Goal: Communication & Community: Ask a question

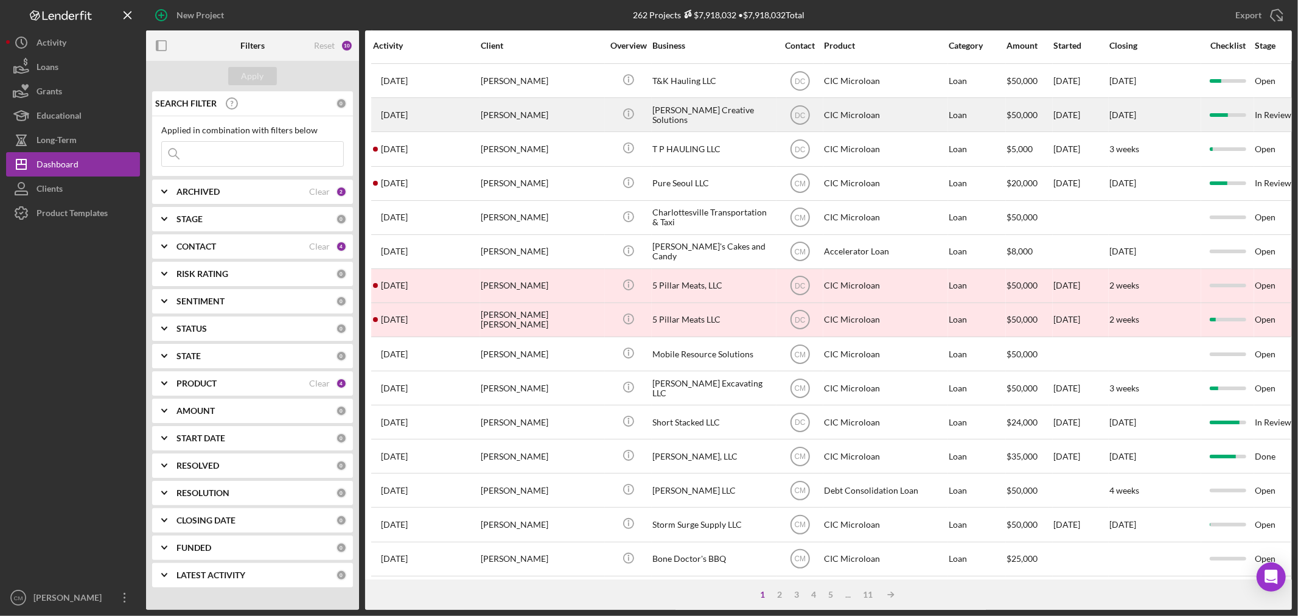
scroll to position [364, 0]
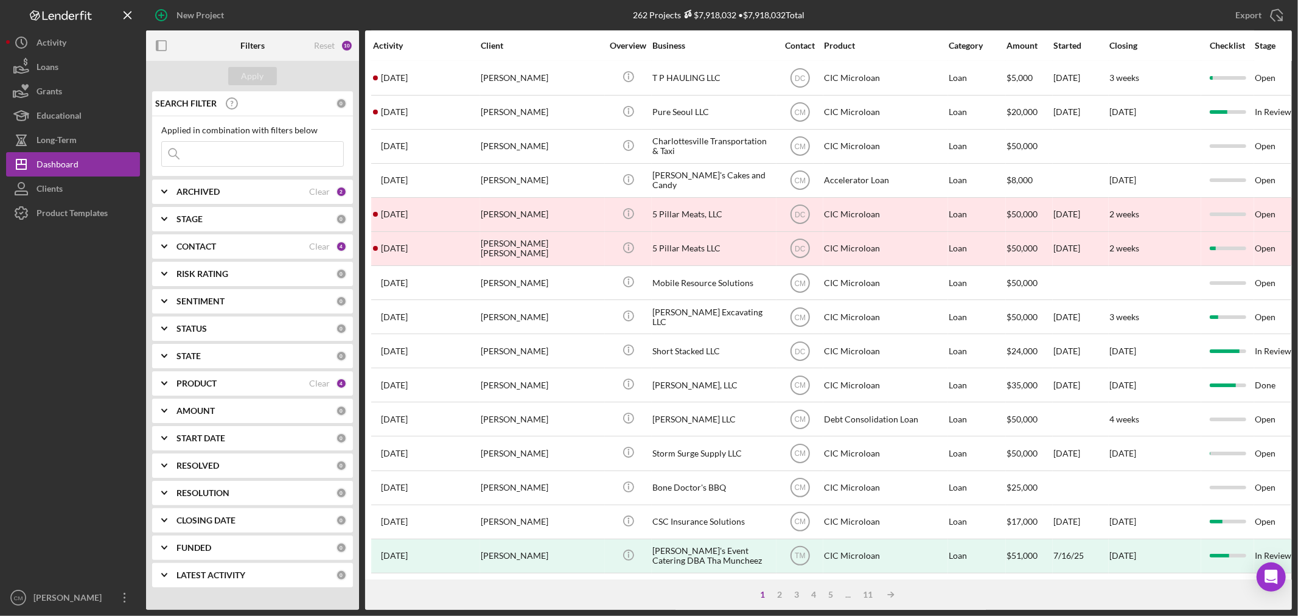
click at [221, 147] on input at bounding box center [252, 154] width 181 height 24
type input "crozet seafood"
click at [251, 77] on div "Apply" at bounding box center [253, 76] width 23 height 18
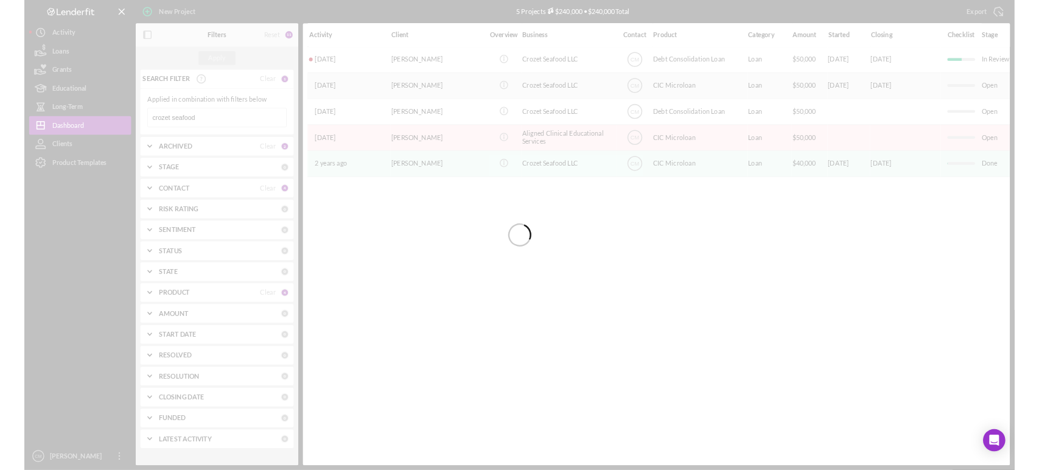
scroll to position [0, 0]
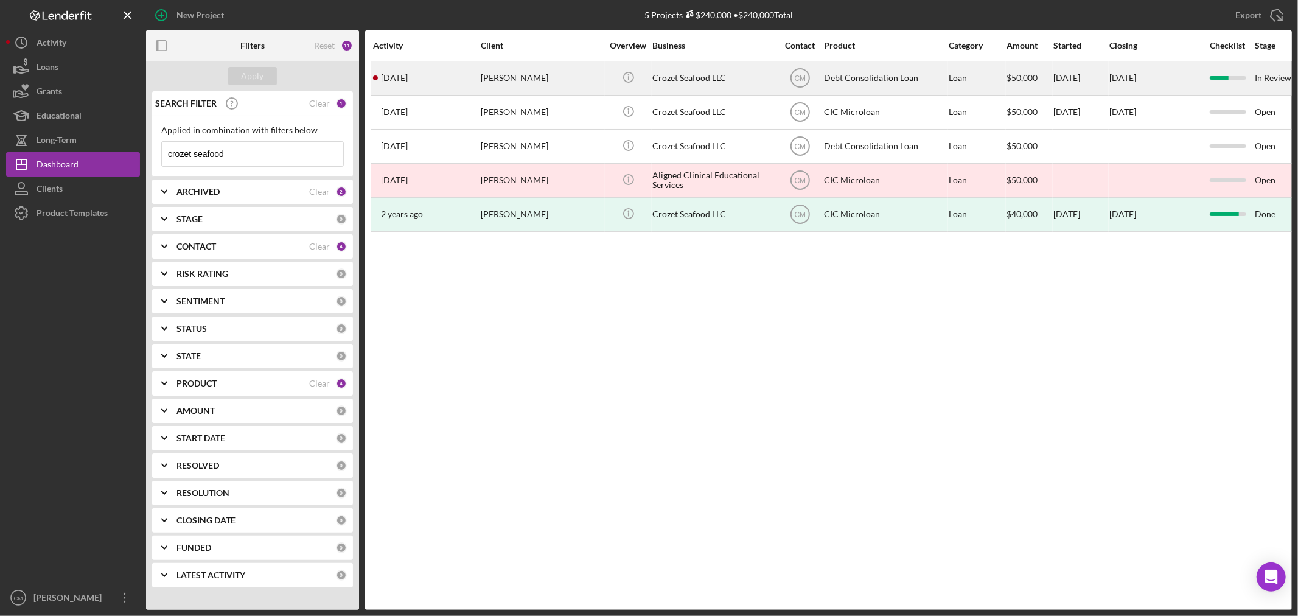
click at [739, 82] on div "Crozet Seafood LLC" at bounding box center [713, 78] width 122 height 32
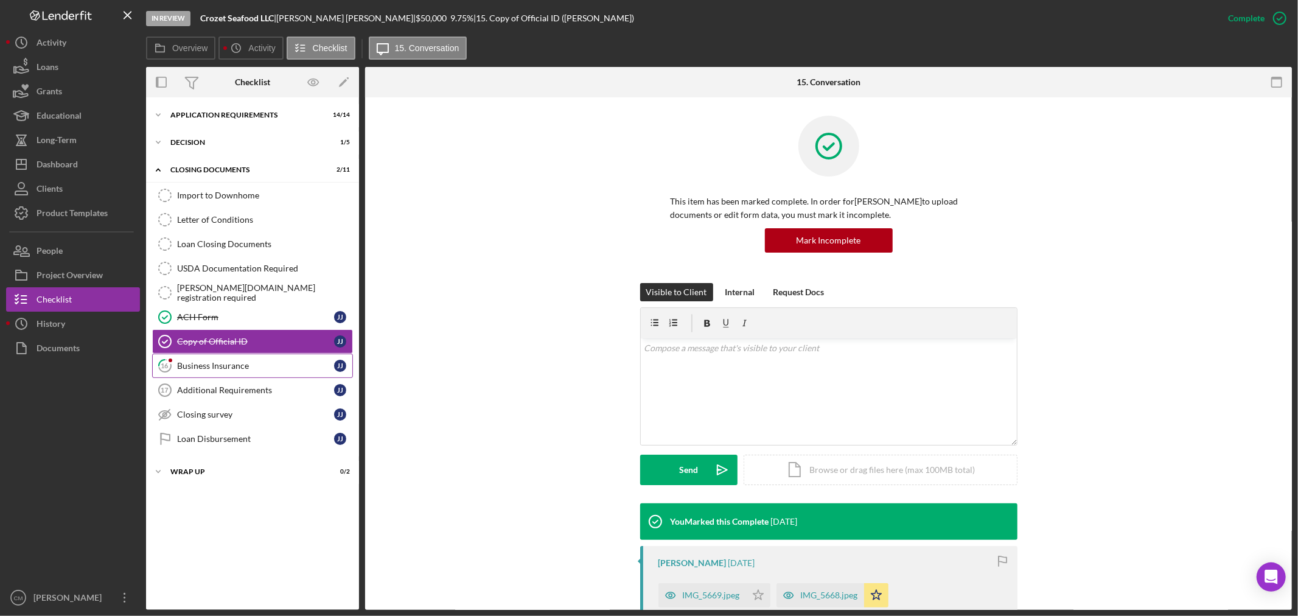
click at [216, 365] on div "Business Insurance" at bounding box center [255, 366] width 157 height 10
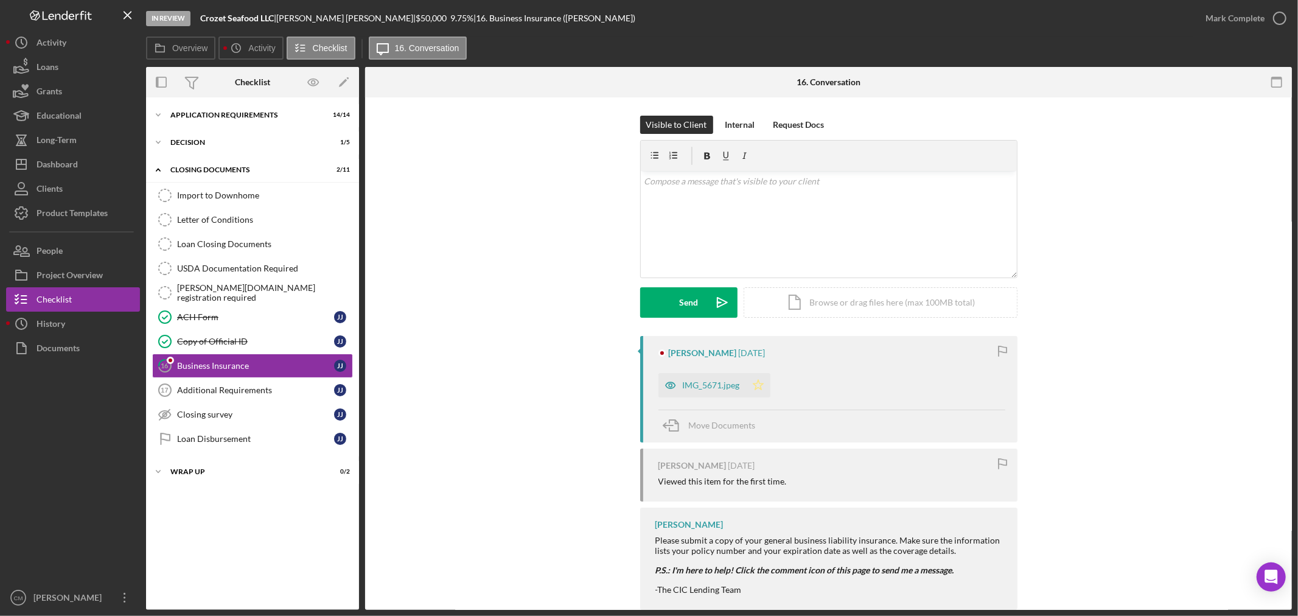
click at [759, 380] on icon "Icon/Star" at bounding box center [758, 385] width 24 height 24
click at [1279, 14] on icon "button" at bounding box center [1279, 18] width 30 height 30
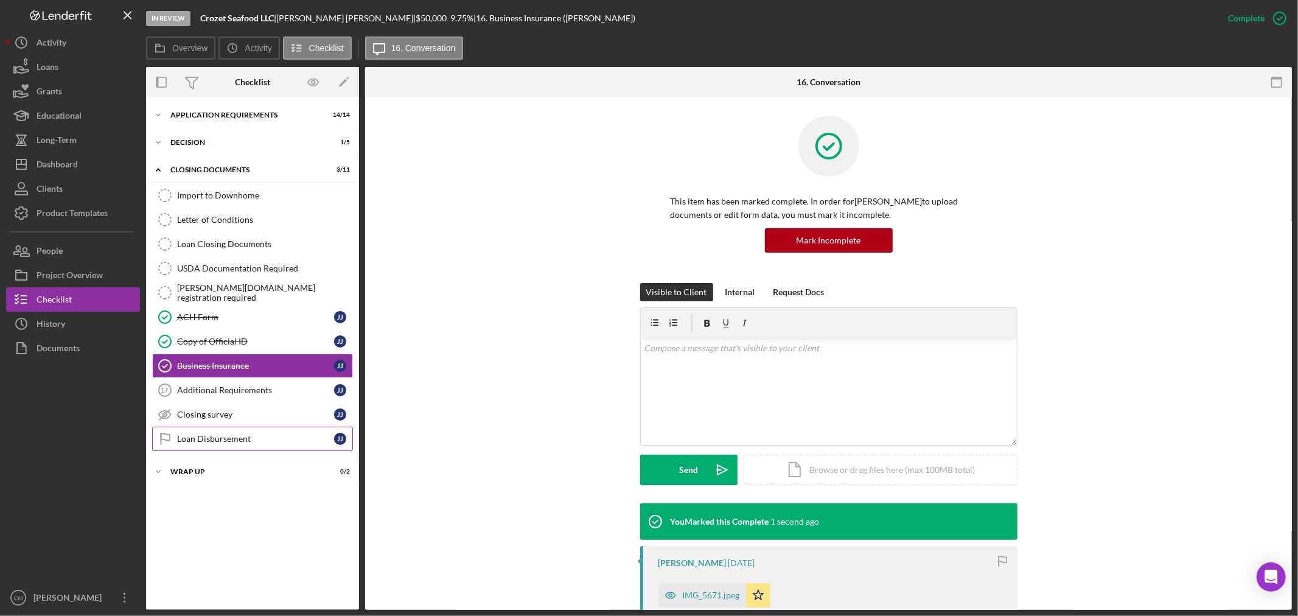
click at [223, 443] on div "Loan Disbursement" at bounding box center [255, 439] width 157 height 10
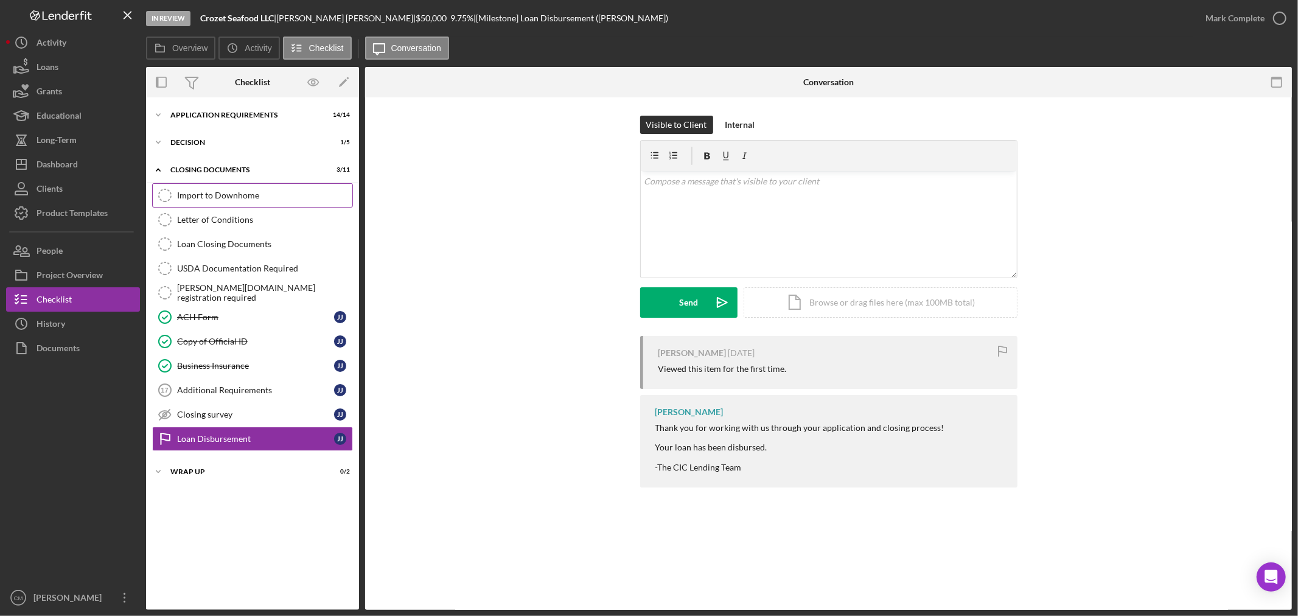
click at [241, 195] on div "Import to Downhome" at bounding box center [264, 195] width 175 height 10
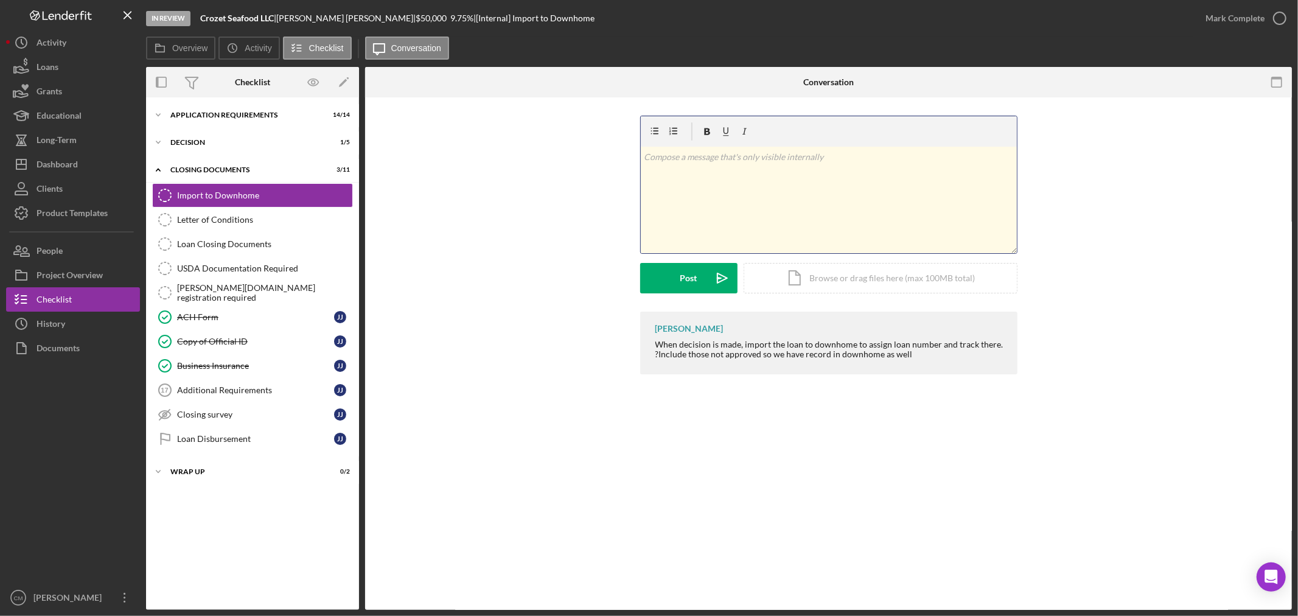
click at [689, 180] on div "v Color teal Color pink Remove color Add row above Add row below Add column bef…" at bounding box center [829, 200] width 376 height 106
click at [684, 282] on div "Post" at bounding box center [688, 278] width 17 height 30
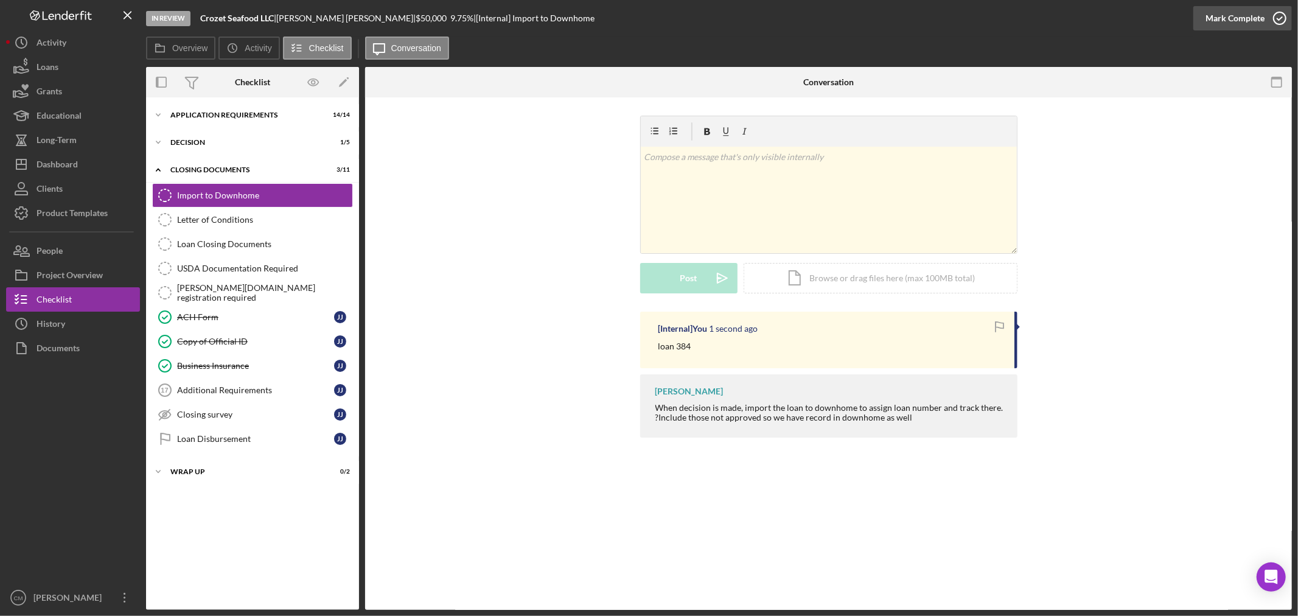
click at [1275, 16] on icon "button" at bounding box center [1279, 18] width 30 height 30
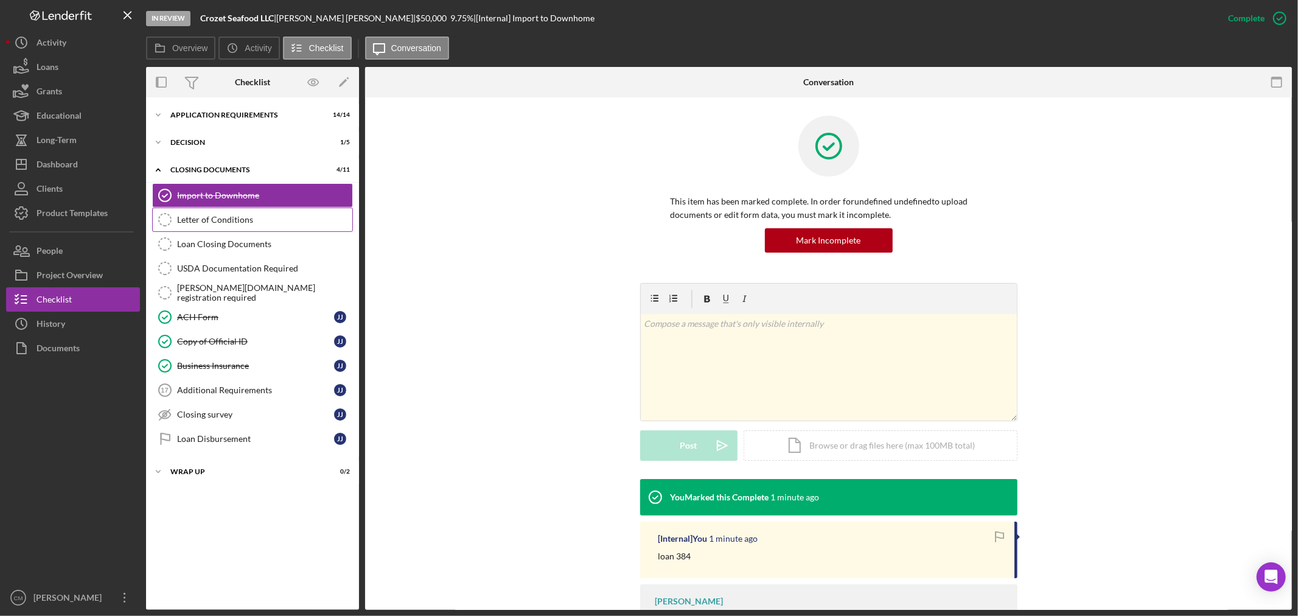
click at [235, 214] on link "Letter of Conditions Letter of Conditions" at bounding box center [252, 219] width 201 height 24
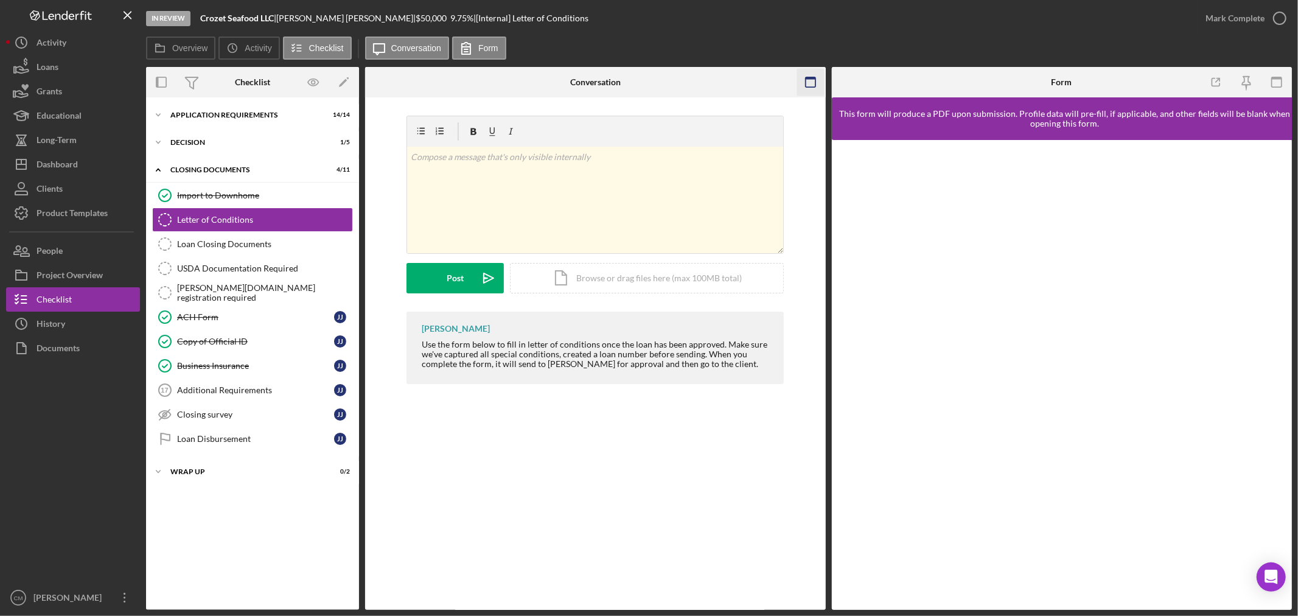
click at [813, 83] on icon "button" at bounding box center [809, 82] width 27 height 27
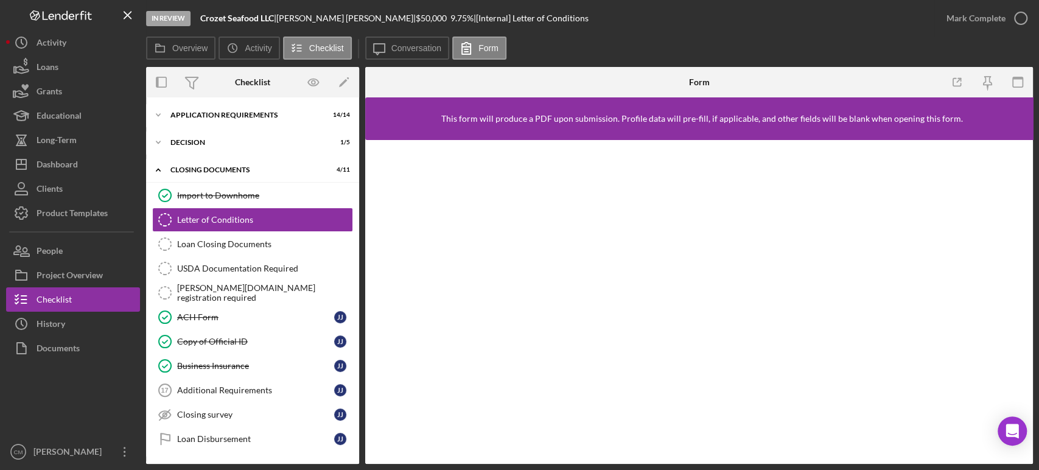
click at [804, 37] on div "Overview Icon/History Activity Checklist Icon/Message Conversation Form" at bounding box center [589, 49] width 886 height 24
drag, startPoint x: 233, startPoint y: 247, endPoint x: 232, endPoint y: 253, distance: 6.2
click at [232, 252] on link "Loan Closing Documents Loan Closing Documents" at bounding box center [252, 244] width 201 height 24
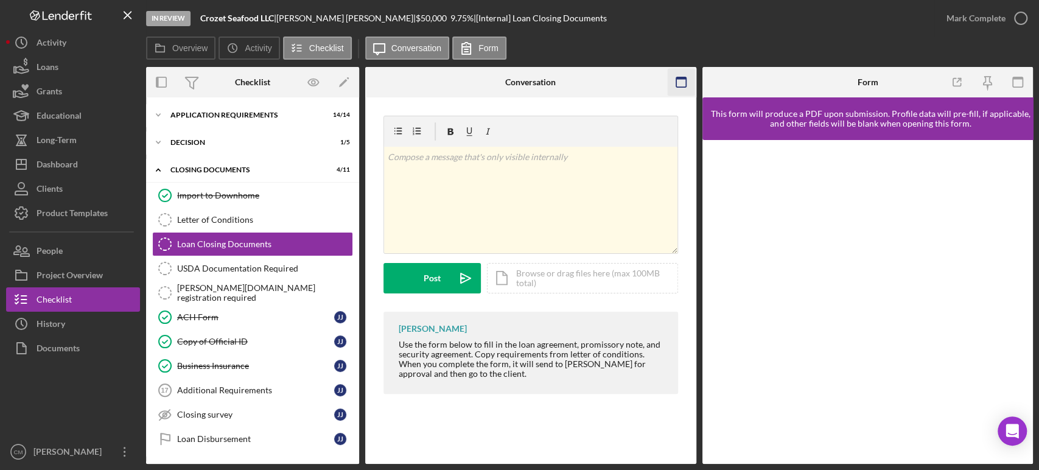
click at [678, 83] on icon "button" at bounding box center [680, 82] width 27 height 27
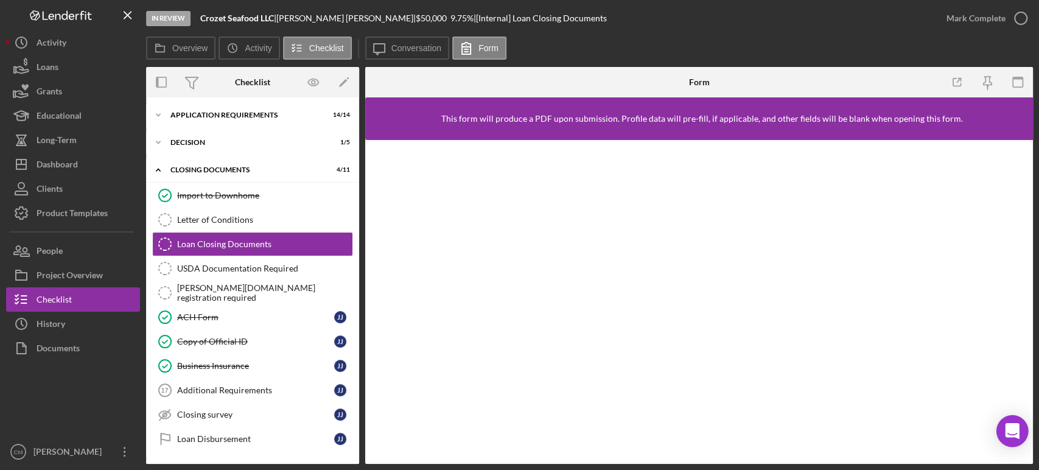
click at [1009, 428] on icon "Open Intercom Messenger" at bounding box center [1011, 431] width 14 height 16
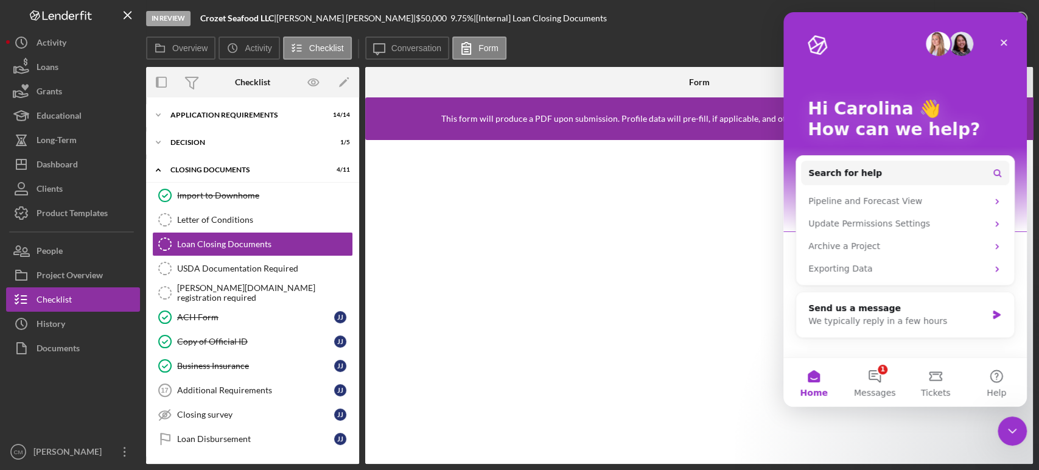
click at [936, 40] on img "Intercom messenger" at bounding box center [937, 44] width 24 height 24
click at [868, 375] on button "1 Messages" at bounding box center [874, 382] width 61 height 49
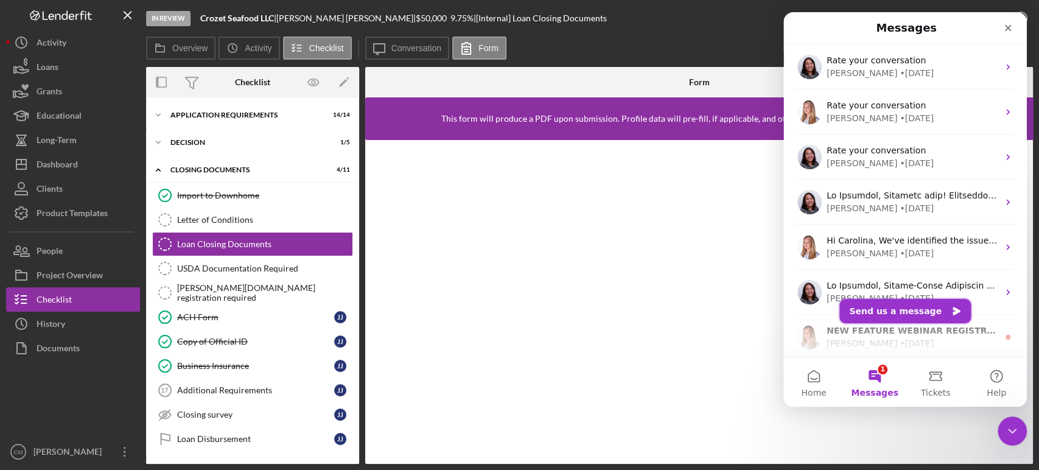
click at [903, 317] on button "Send us a message" at bounding box center [904, 311] width 131 height 24
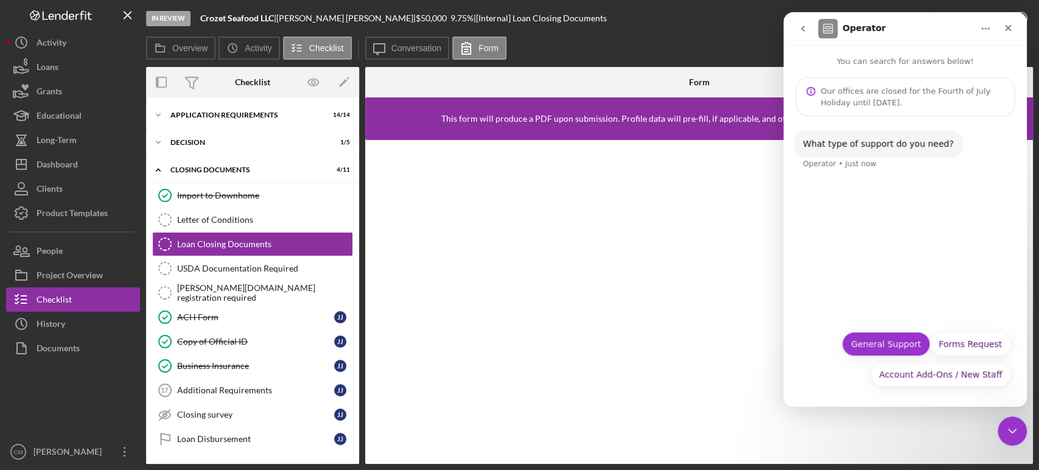
click at [907, 348] on button "General Support" at bounding box center [885, 344] width 88 height 24
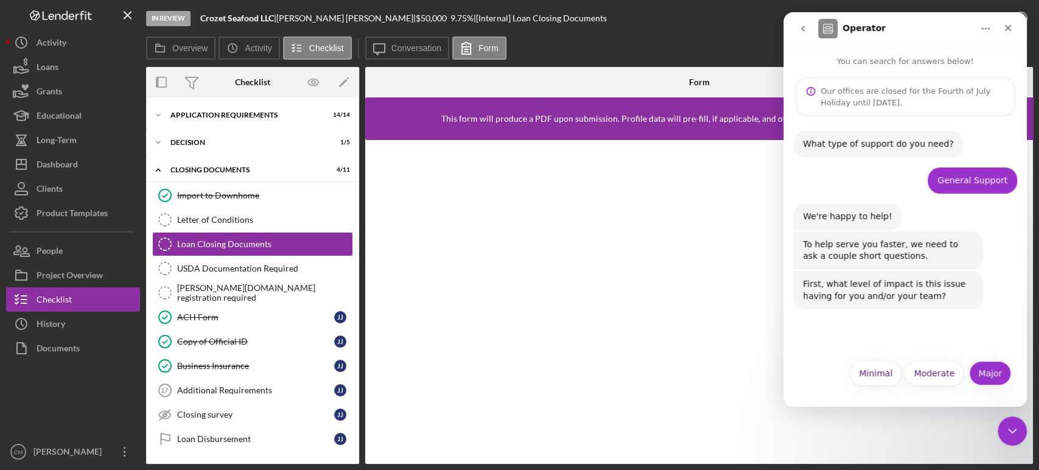
click at [987, 372] on button "Major" at bounding box center [990, 373] width 42 height 24
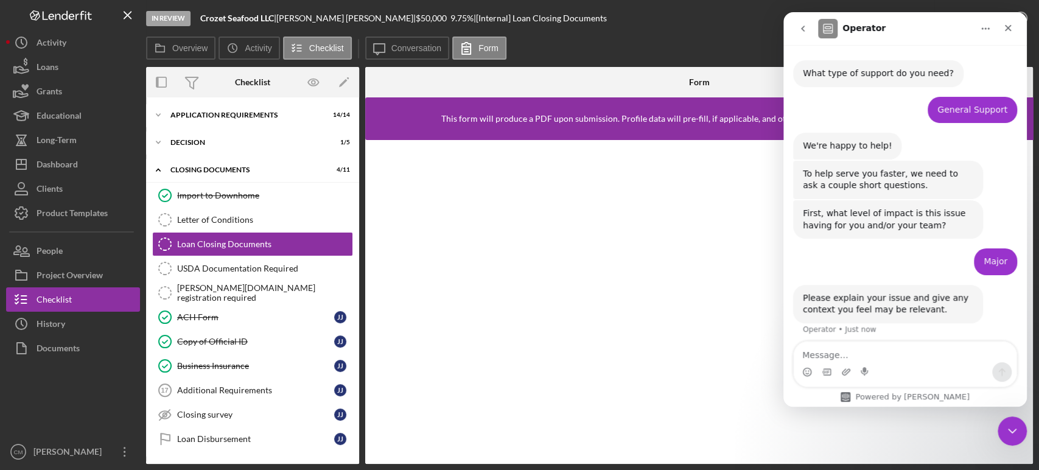
scroll to position [77, 0]
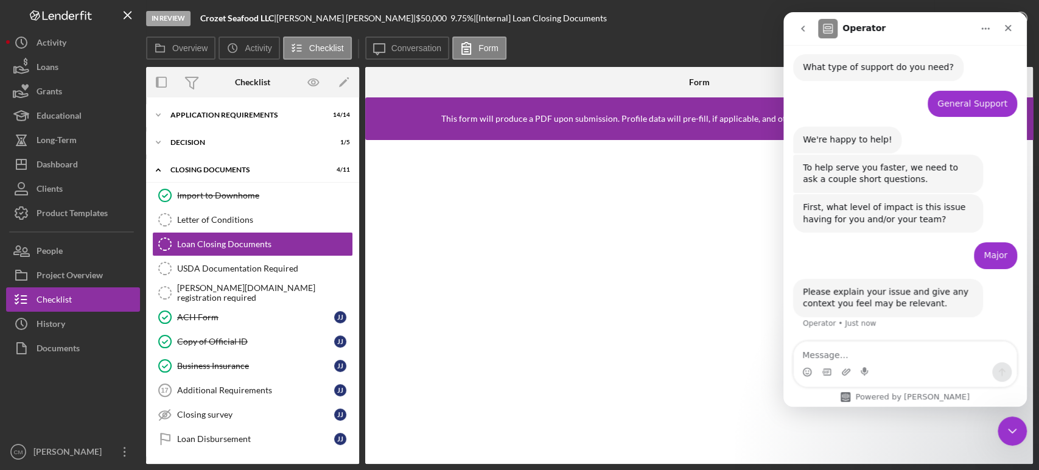
click at [869, 359] on textarea "Message…" at bounding box center [904, 351] width 223 height 21
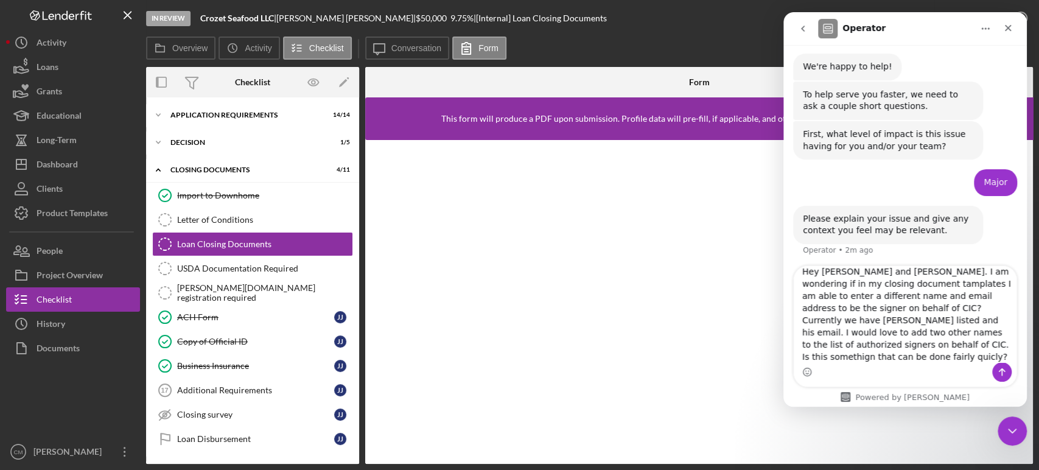
scroll to position [152, 0]
type textarea "Hey [PERSON_NAME] and [PERSON_NAME]. I am wondering if in my closing document t…"
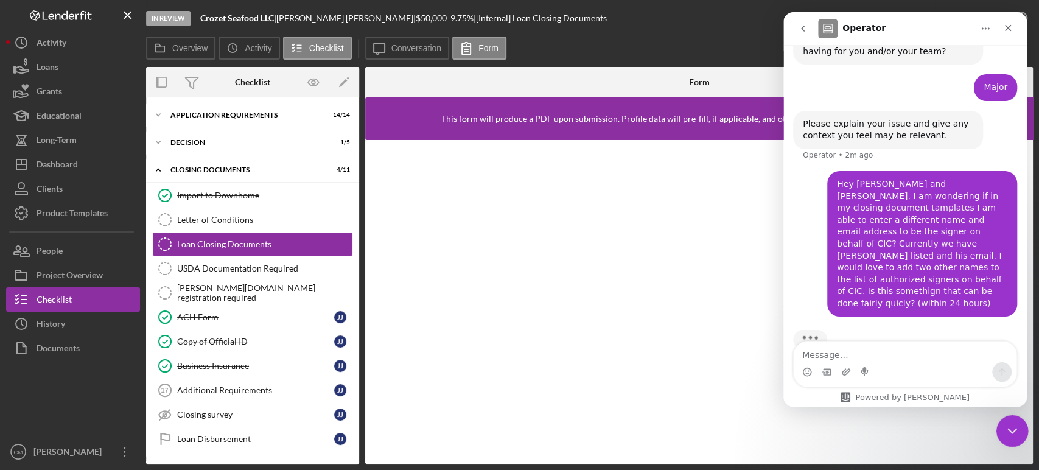
scroll to position [248, 0]
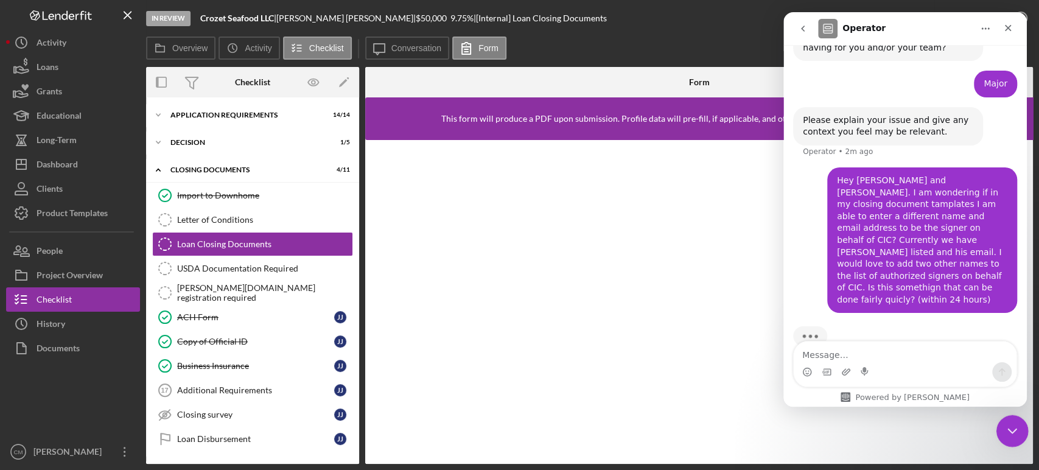
click at [1017, 433] on icon "Close Intercom Messenger" at bounding box center [1010, 429] width 15 height 15
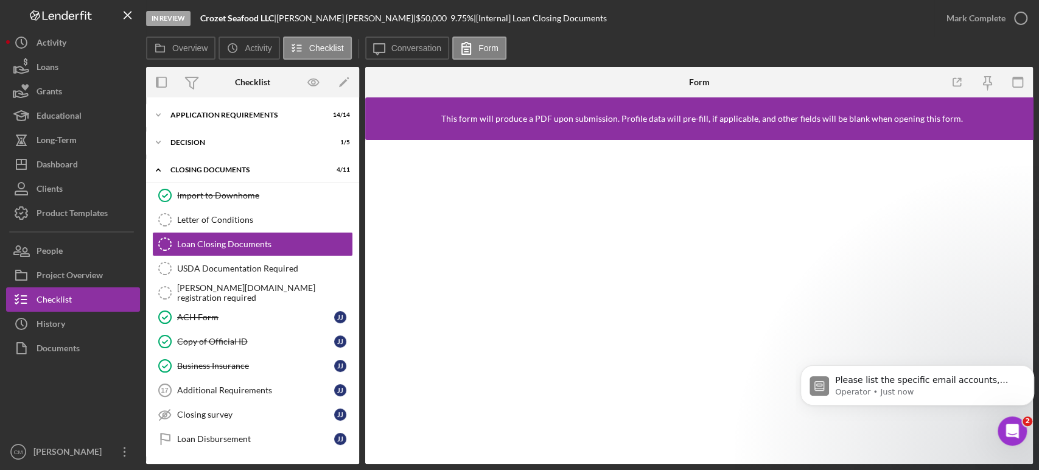
scroll to position [0, 0]
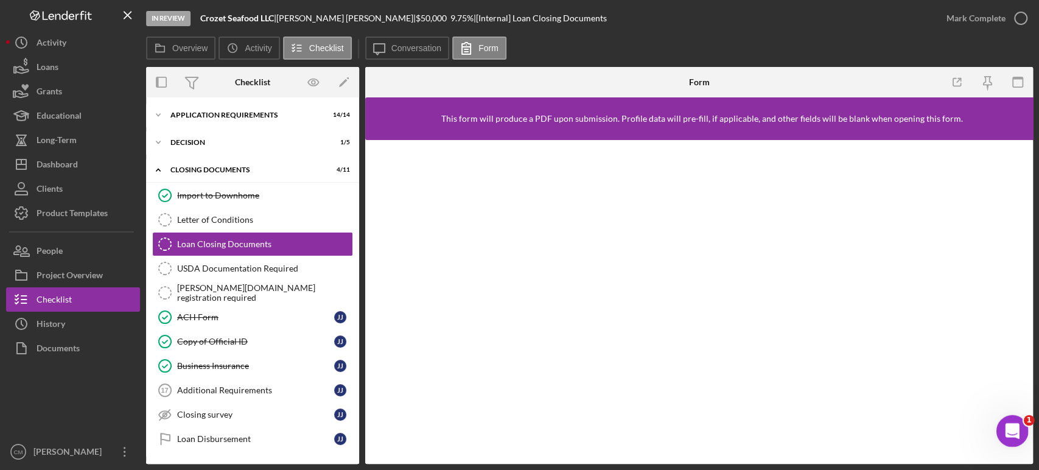
click at [1006, 430] on icon "Open Intercom Messenger" at bounding box center [1010, 429] width 20 height 20
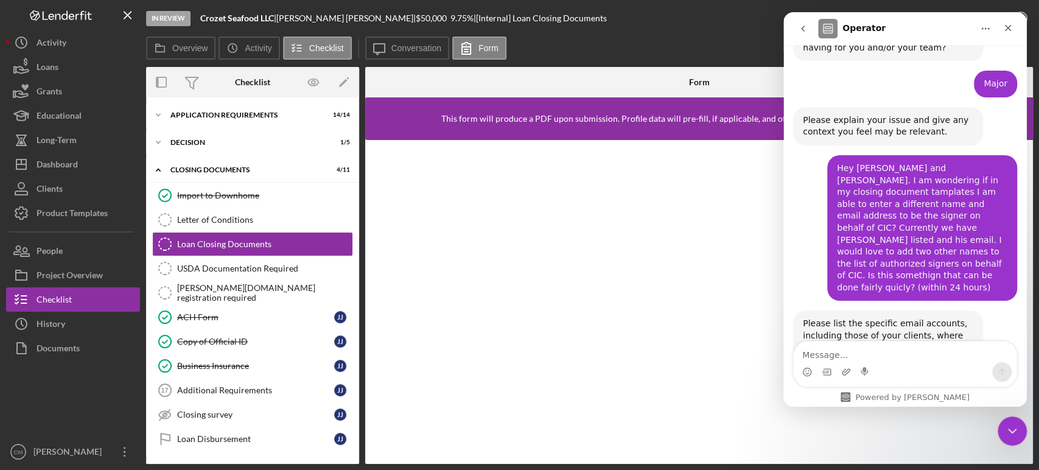
scroll to position [268, 0]
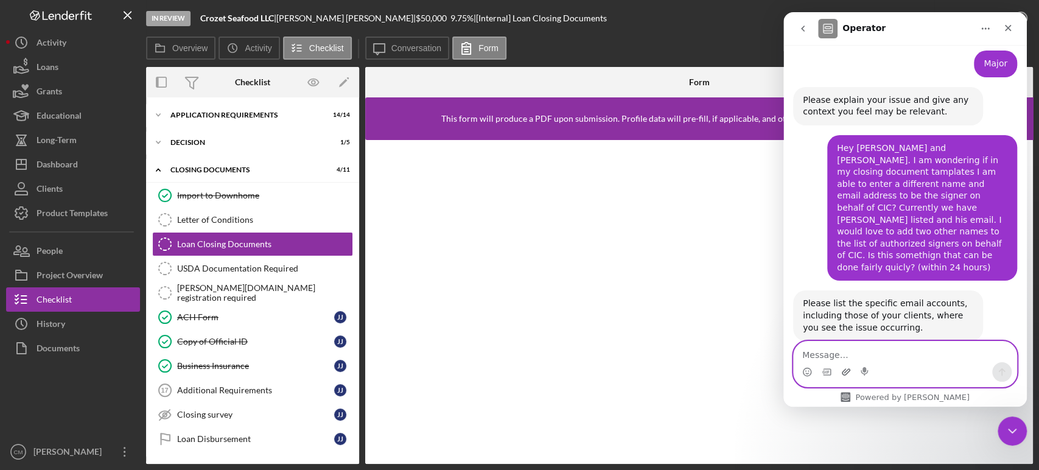
click at [841, 369] on icon "Upload attachment" at bounding box center [846, 372] width 10 height 10
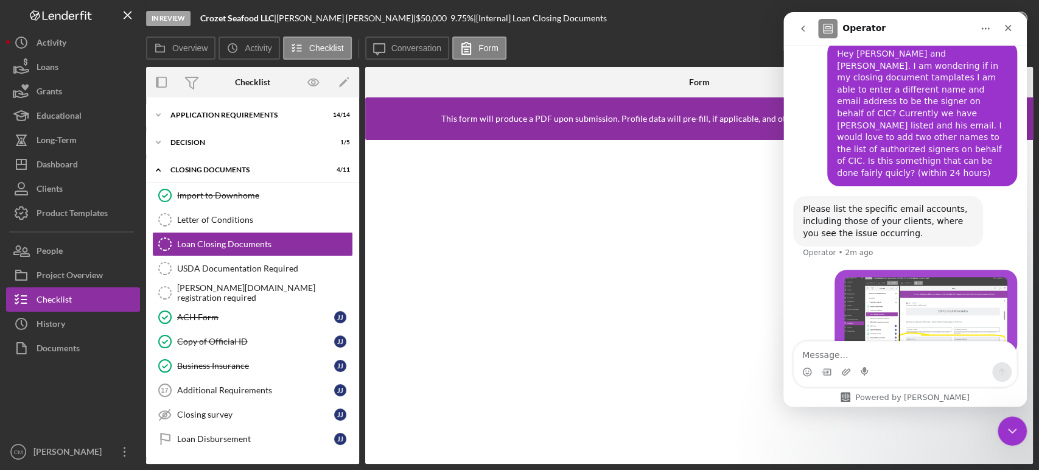
scroll to position [364, 0]
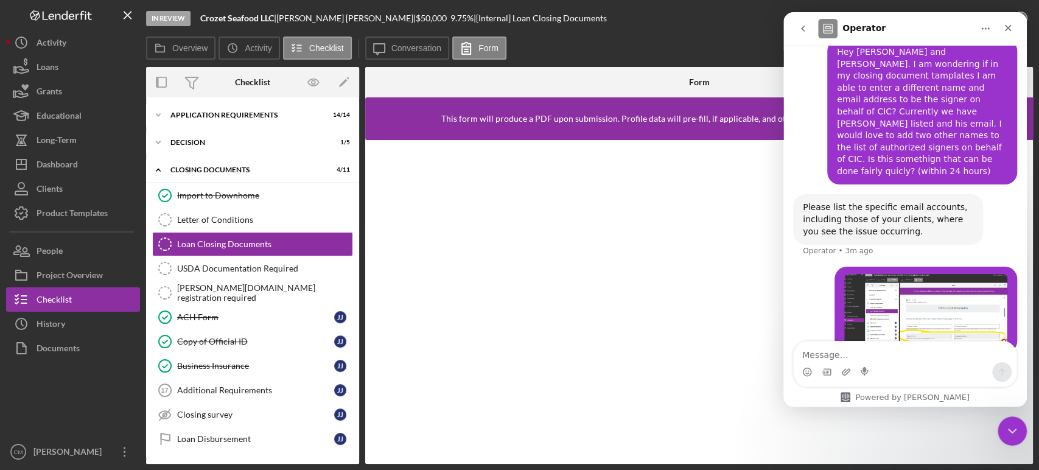
click at [839, 350] on textarea "Message…" at bounding box center [904, 351] width 223 height 21
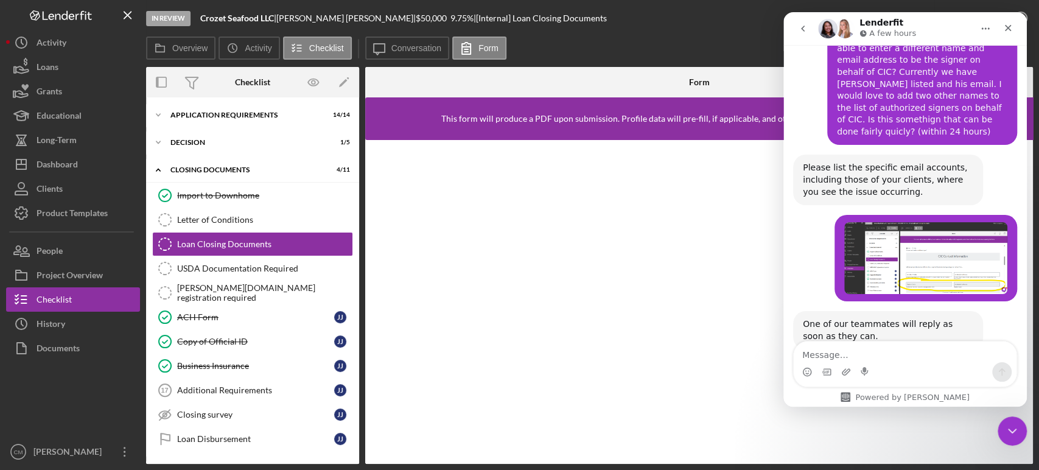
scroll to position [447, 0]
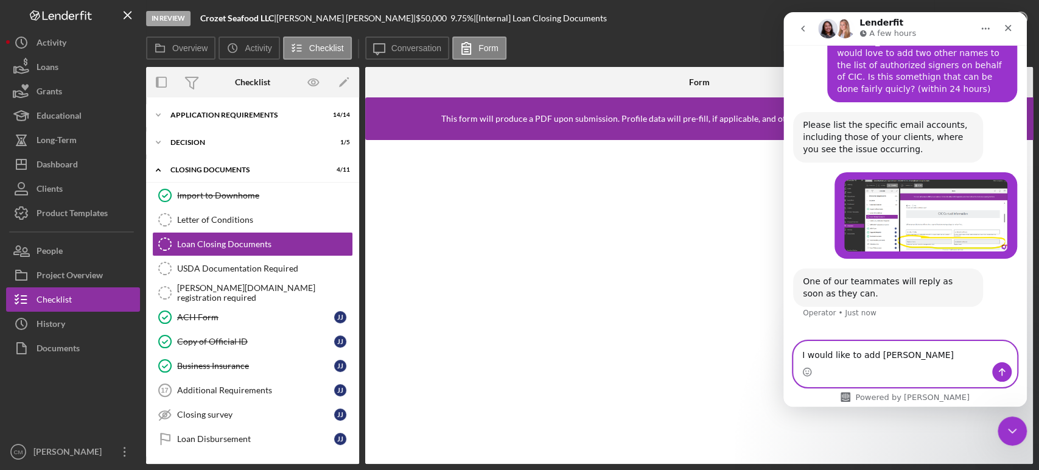
click at [936, 352] on textarea "I would like to add [PERSON_NAME]" at bounding box center [904, 351] width 223 height 21
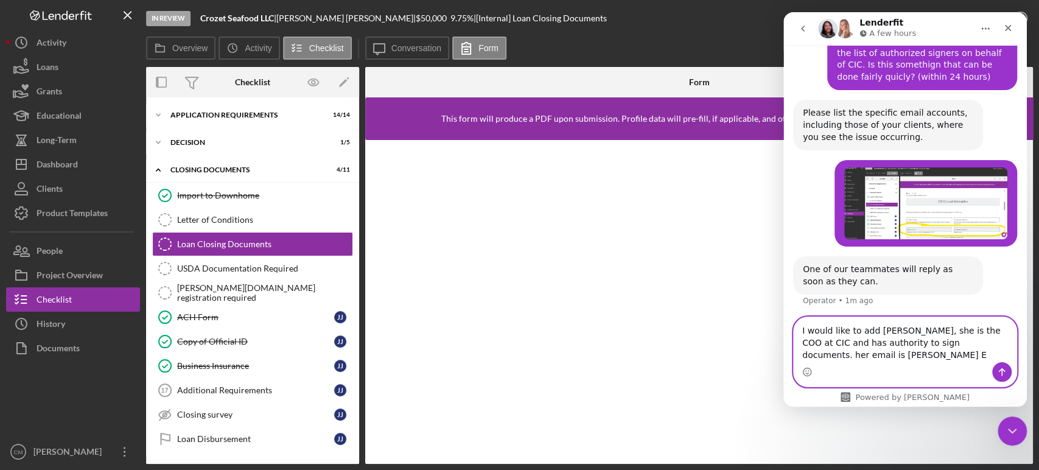
scroll to position [471, 0]
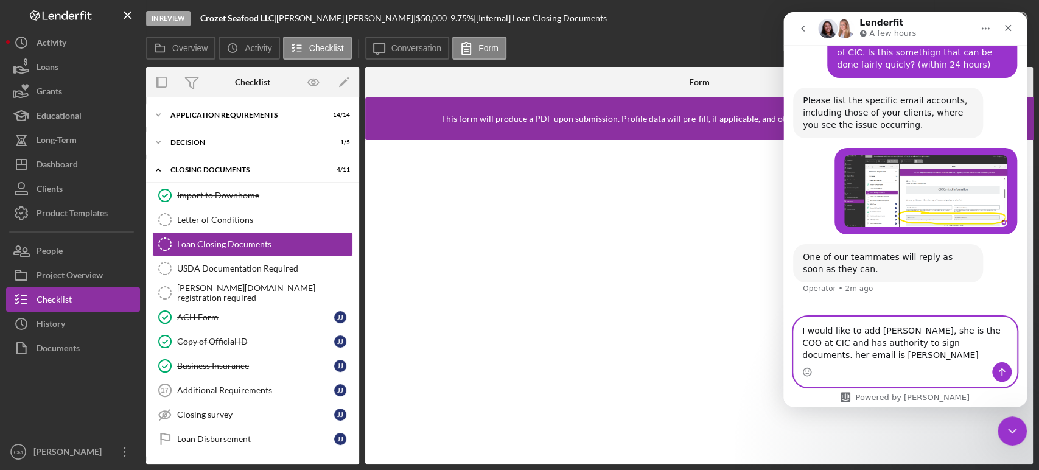
type textarea "I would like to add [PERSON_NAME], she is the COO at CIC and has authority to s…"
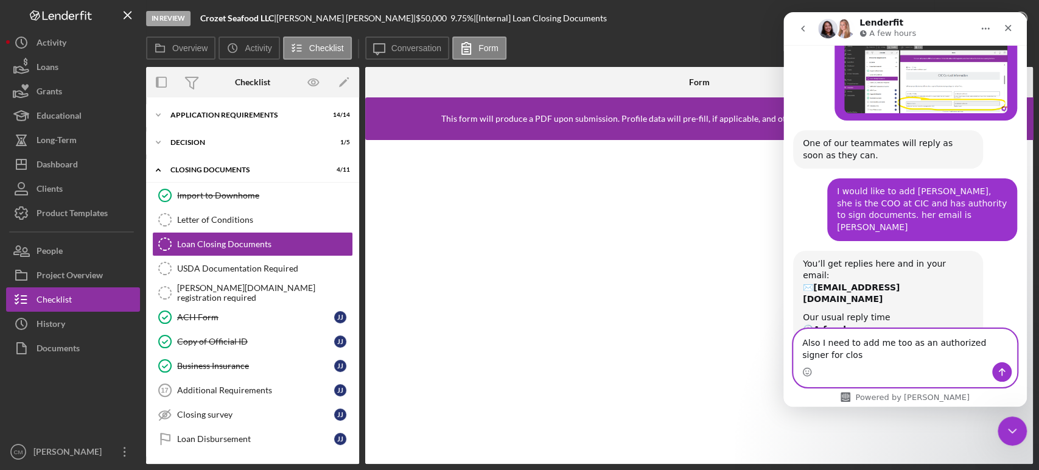
scroll to position [597, 0]
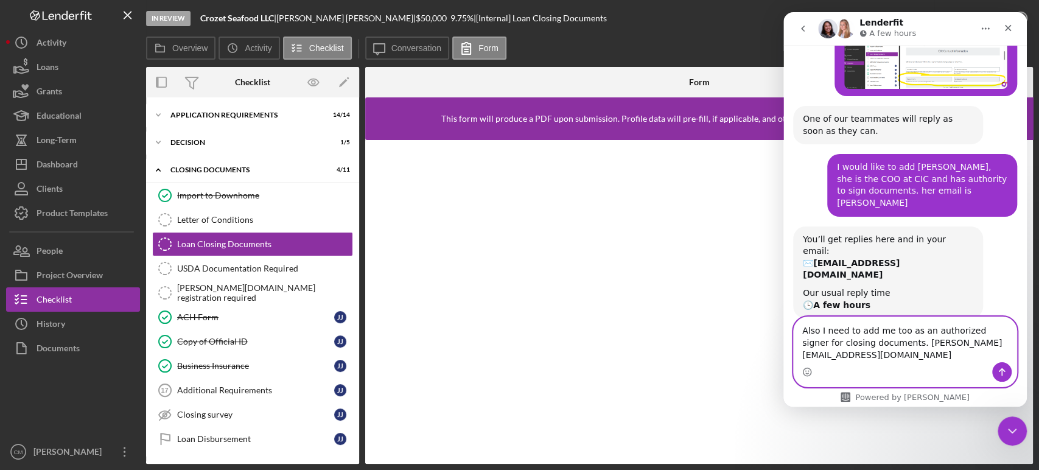
type textarea "Also I need to add me too as an authorized signer for closing documents. [PERSO…"
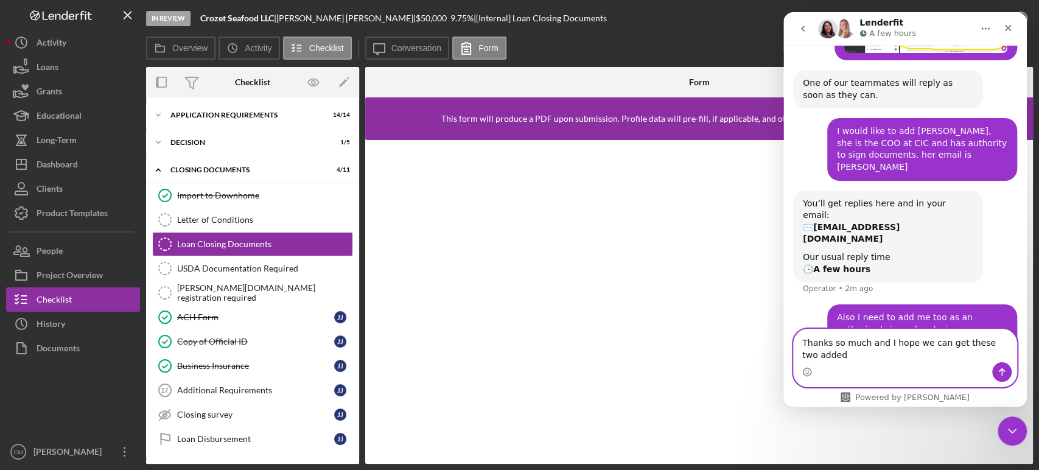
scroll to position [657, 0]
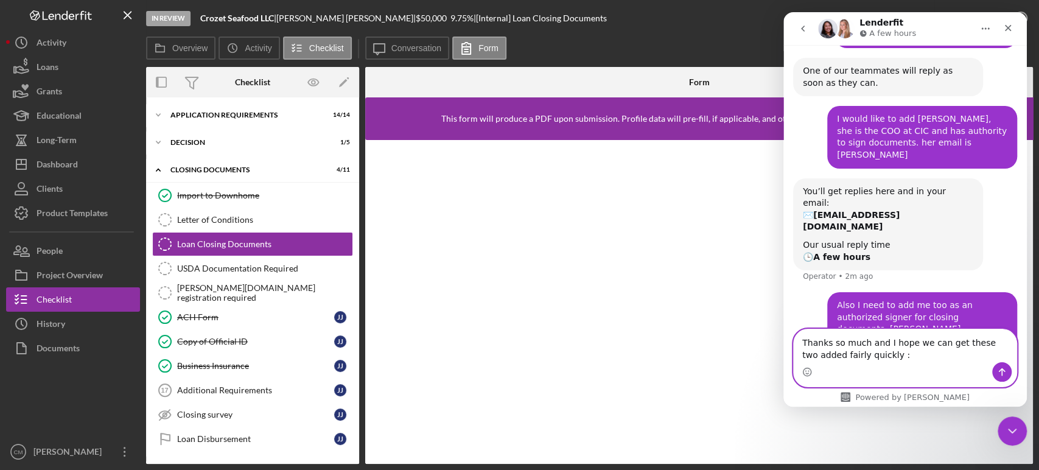
type textarea "Thanks so much and I hope we can get these two added fairly quickly :)"
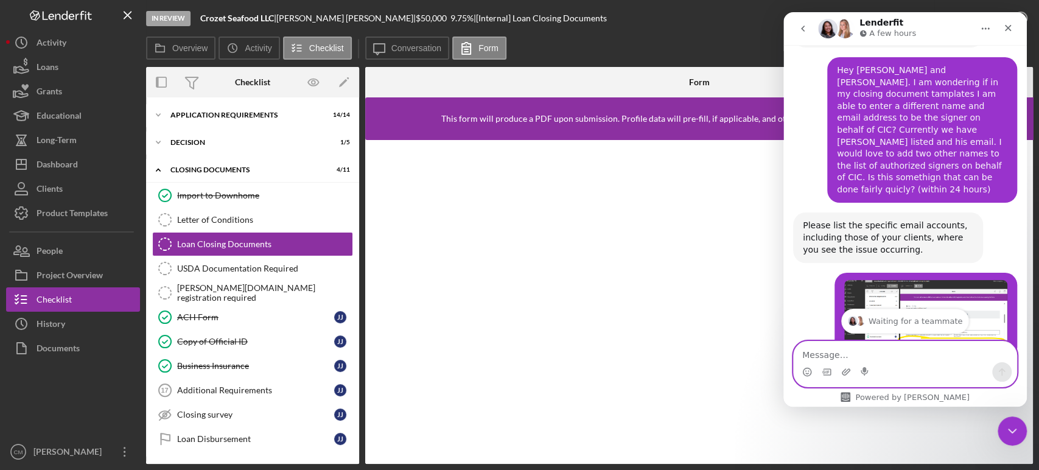
scroll to position [482, 0]
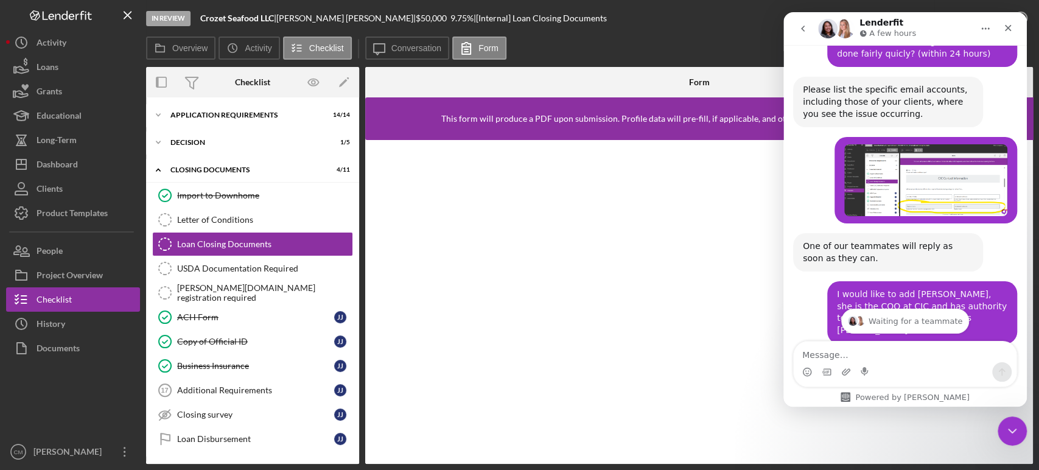
click at [940, 159] on img "Carolina says…" at bounding box center [925, 180] width 163 height 72
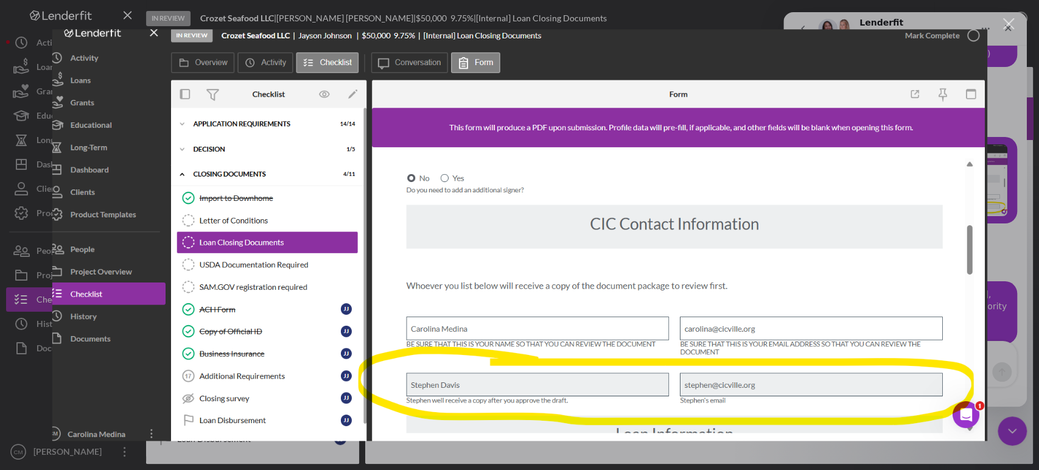
scroll to position [0, 0]
click at [1003, 23] on div "Close" at bounding box center [1009, 24] width 12 height 12
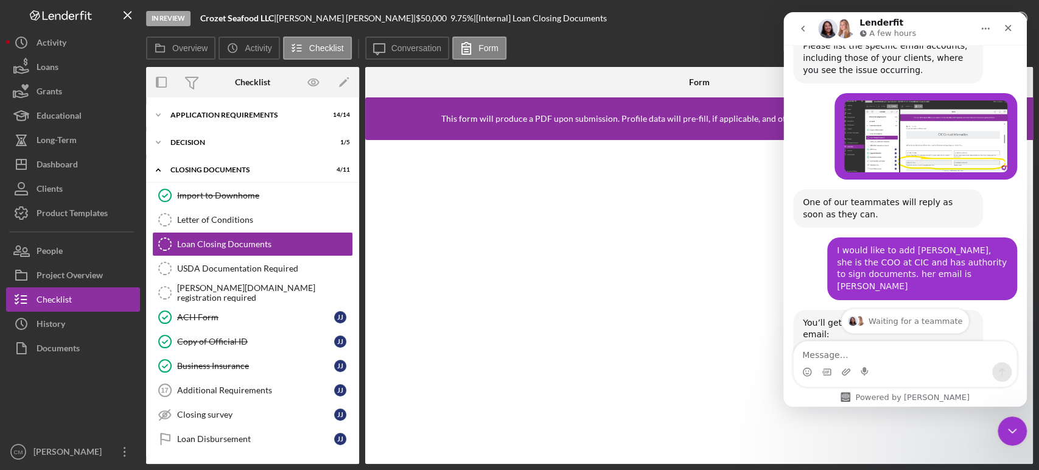
scroll to position [549, 0]
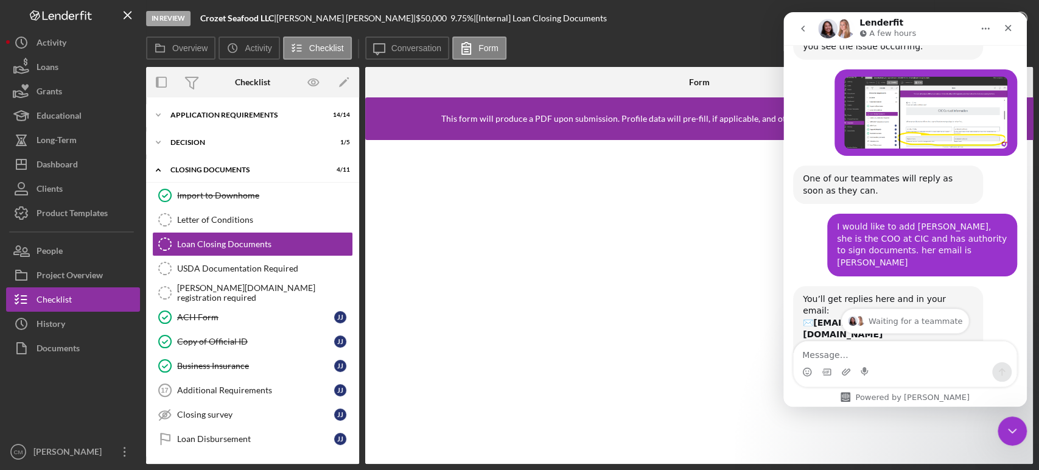
click at [983, 223] on div "I would like to add [PERSON_NAME], she is the COO at CIC and has authority to s…" at bounding box center [922, 244] width 170 height 47
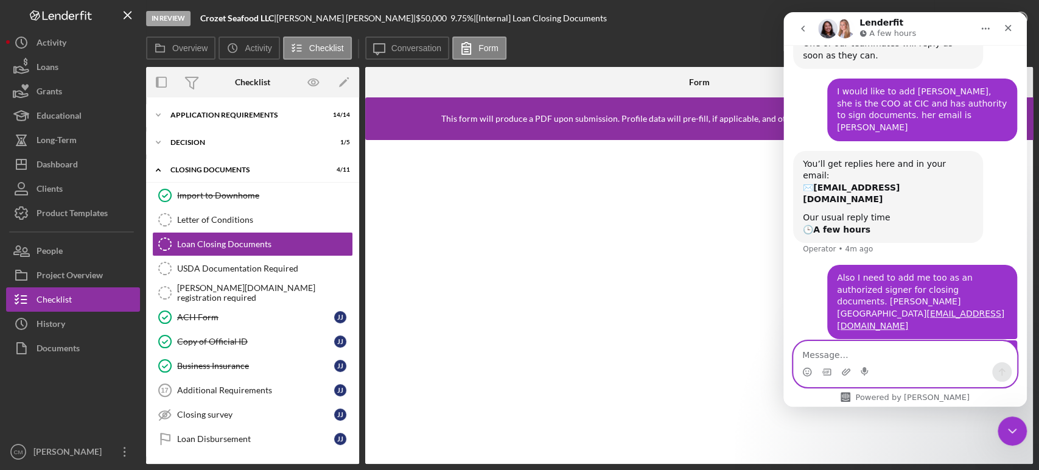
click at [916, 354] on textarea "Message…" at bounding box center [904, 351] width 223 height 21
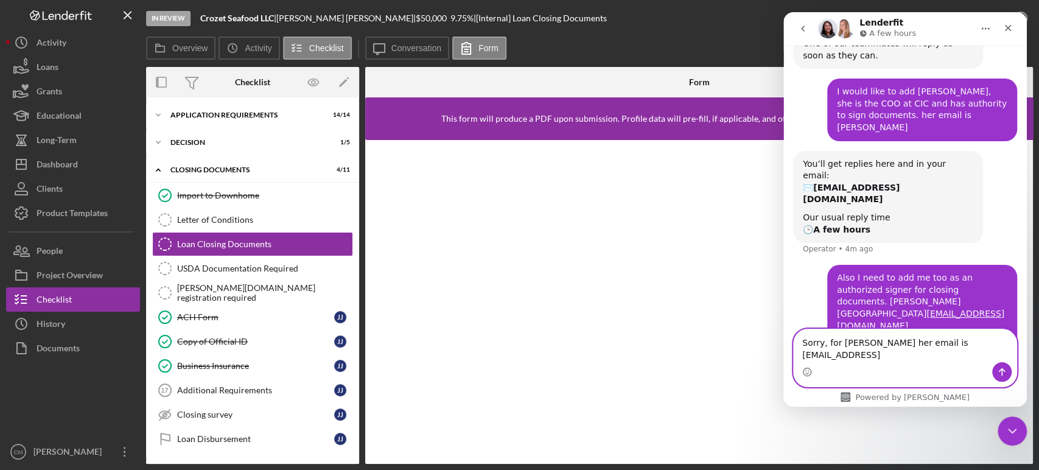
type textarea "Sorry, for [PERSON_NAME] her email is [EMAIL_ADDRESS][DOMAIN_NAME]"
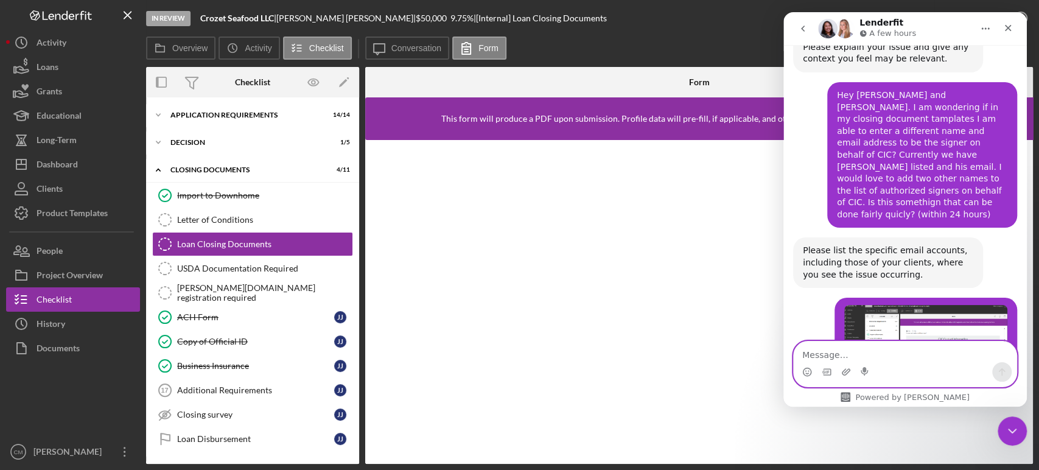
scroll to position [319, 0]
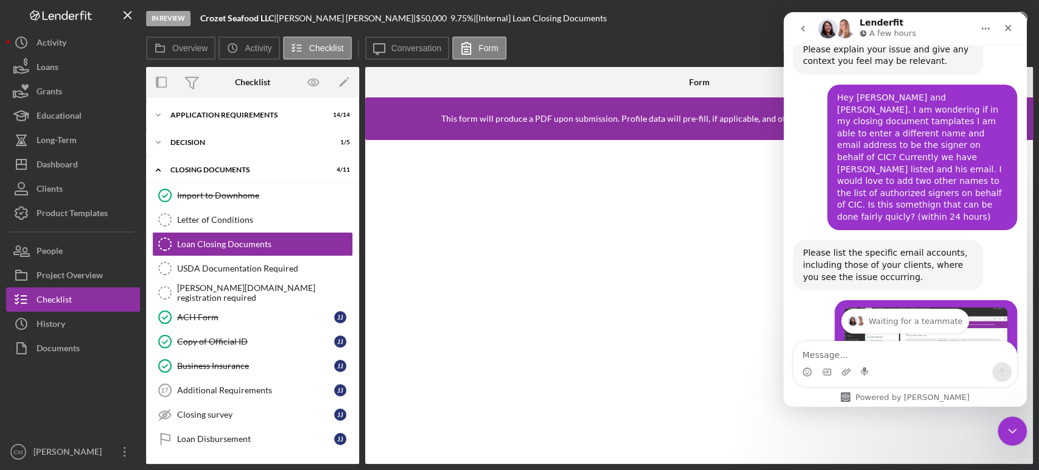
click at [809, 27] on button "go back" at bounding box center [802, 28] width 23 height 23
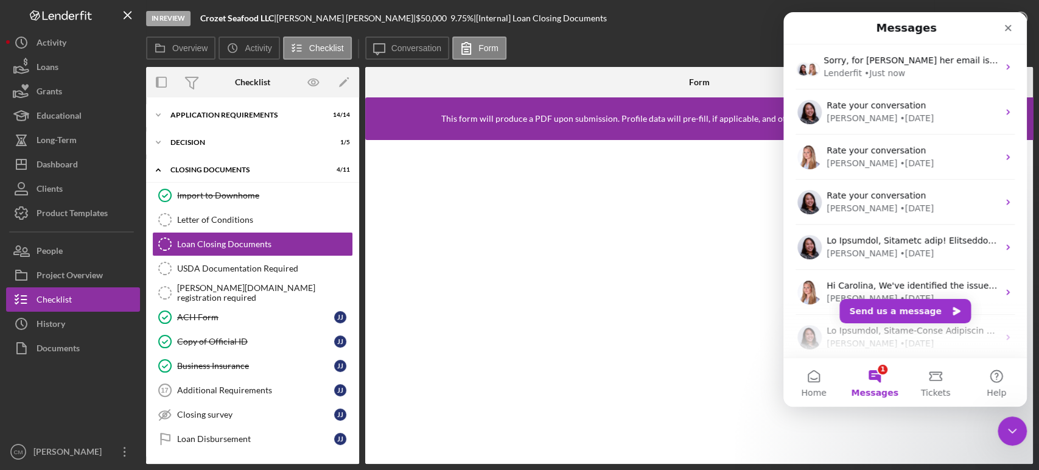
scroll to position [0, 0]
click at [641, 37] on div "Overview Icon/History Activity Checklist Icon/Message Conversation Form" at bounding box center [589, 49] width 886 height 24
click at [1009, 24] on icon "Close" at bounding box center [1008, 28] width 10 height 10
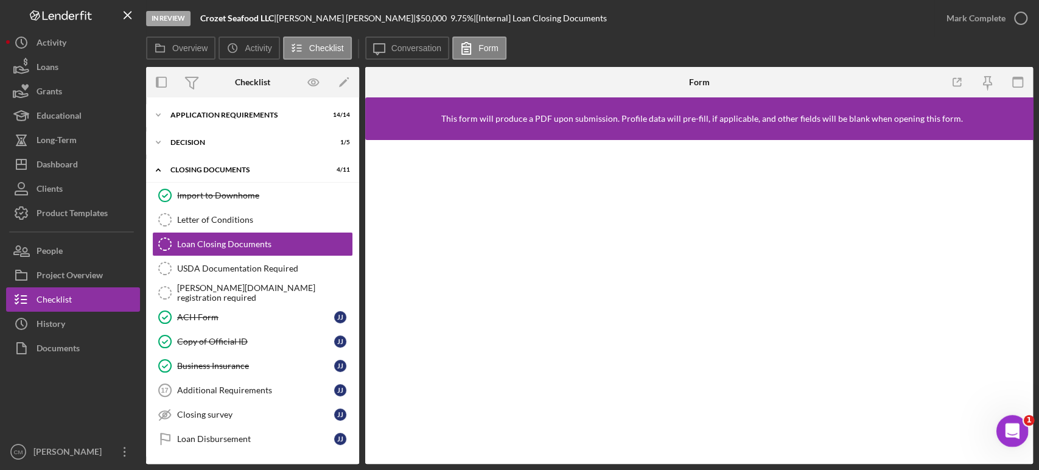
click at [1014, 422] on div "Open Intercom Messenger" at bounding box center [1010, 429] width 40 height 40
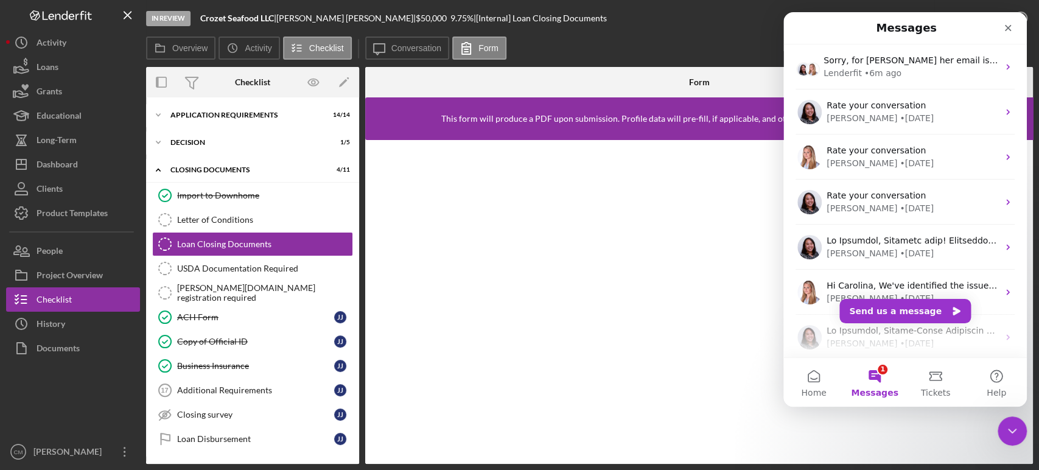
click at [883, 380] on button "1 Messages" at bounding box center [874, 382] width 61 height 49
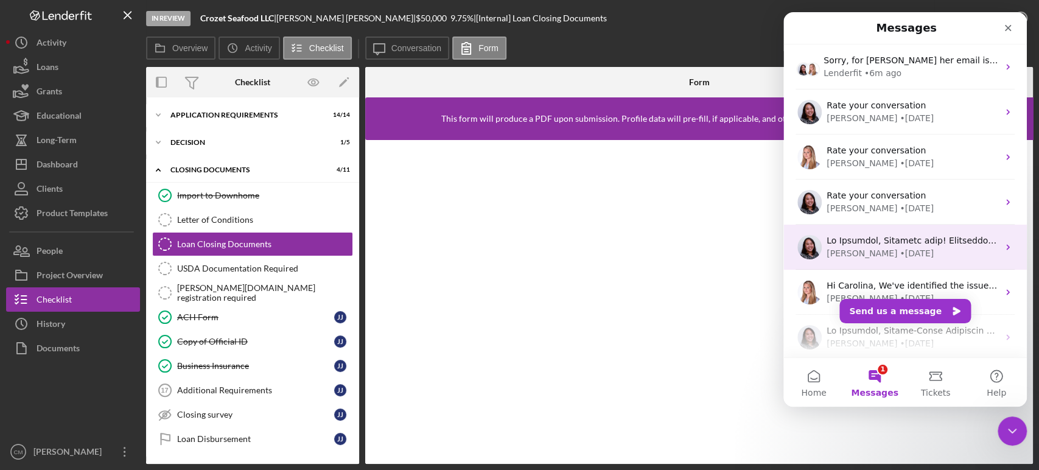
scroll to position [230, 0]
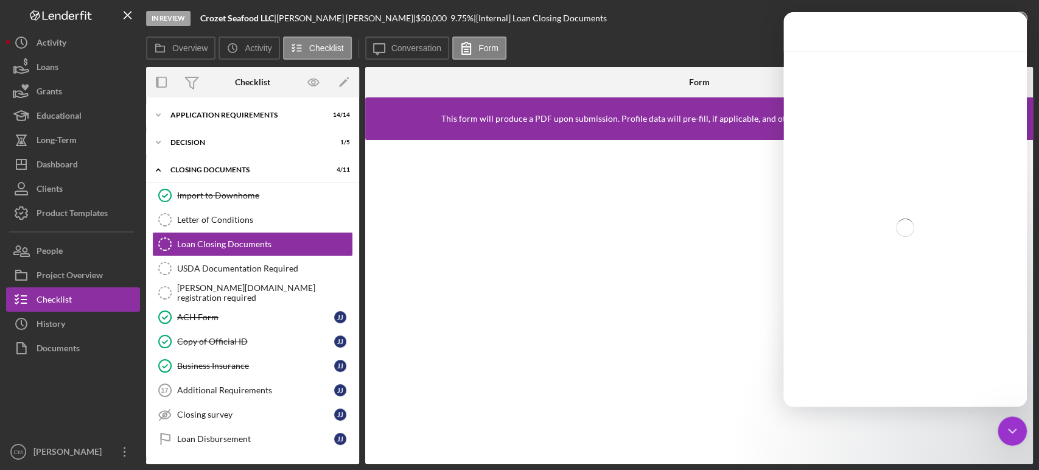
scroll to position [181, 0]
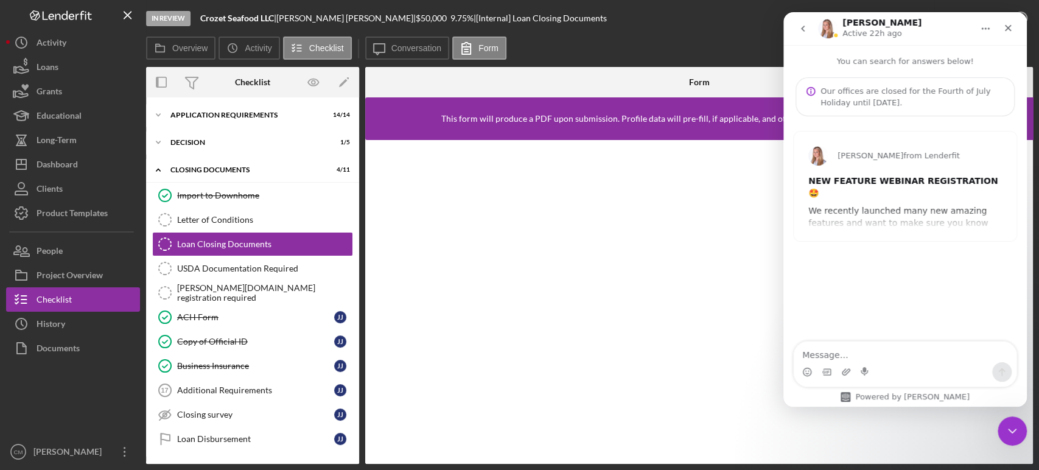
click at [917, 203] on div "[PERSON_NAME] from Lenderfit NEW FEATURE WEBINAR REGISTRATION 🤩 We recently lau…" at bounding box center [904, 186] width 223 height 110
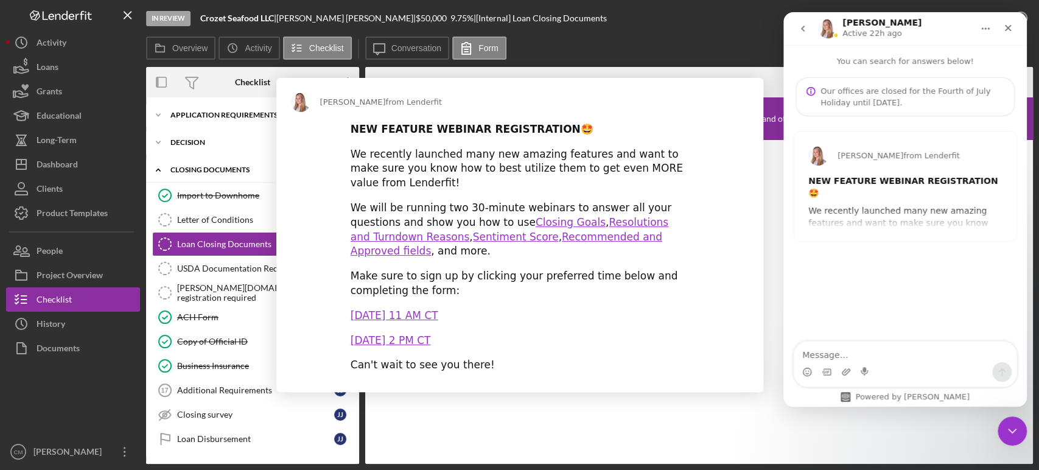
scroll to position [0, 0]
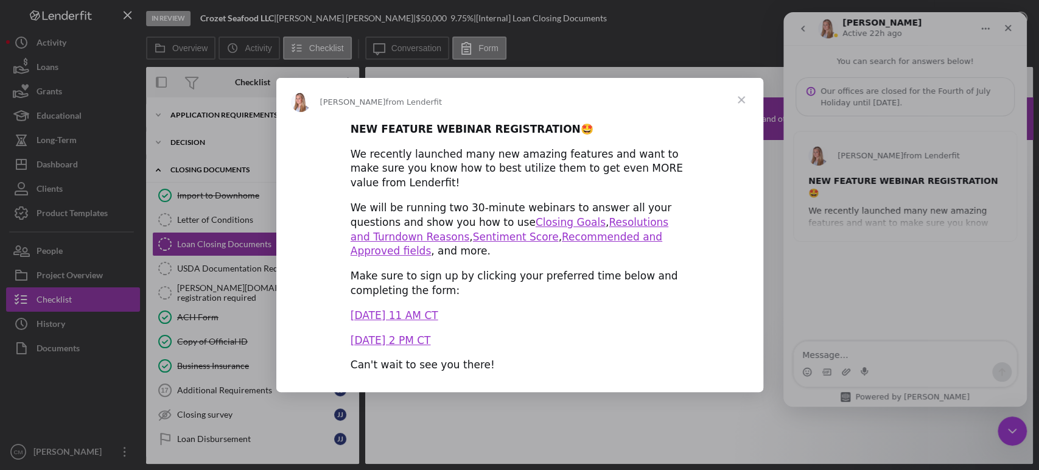
click at [740, 103] on span "Close" at bounding box center [741, 100] width 44 height 44
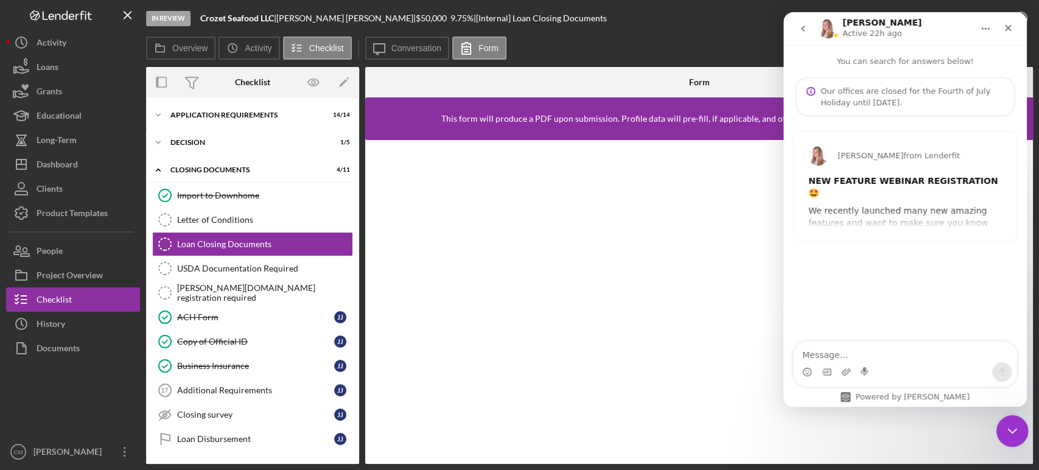
click at [1015, 432] on icon "Close Intercom Messenger" at bounding box center [1010, 429] width 15 height 15
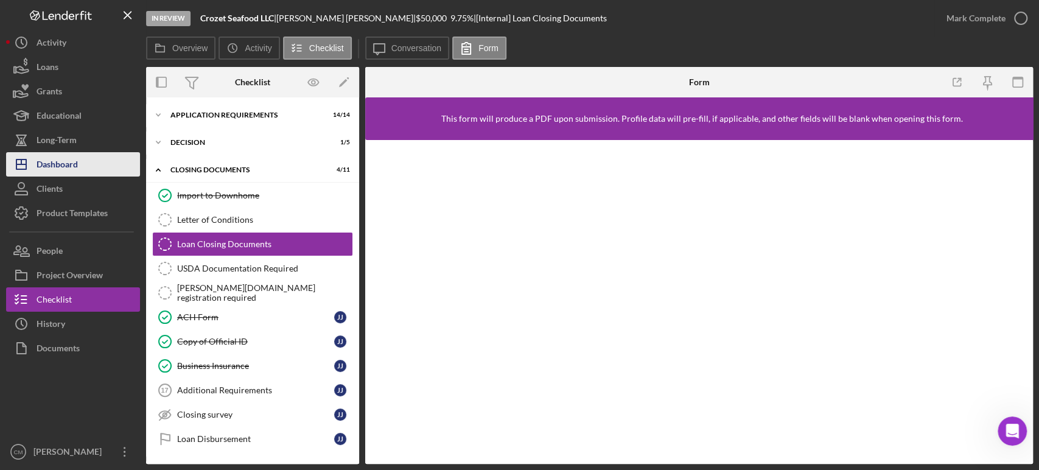
click at [52, 166] on div "Dashboard" at bounding box center [57, 165] width 41 height 27
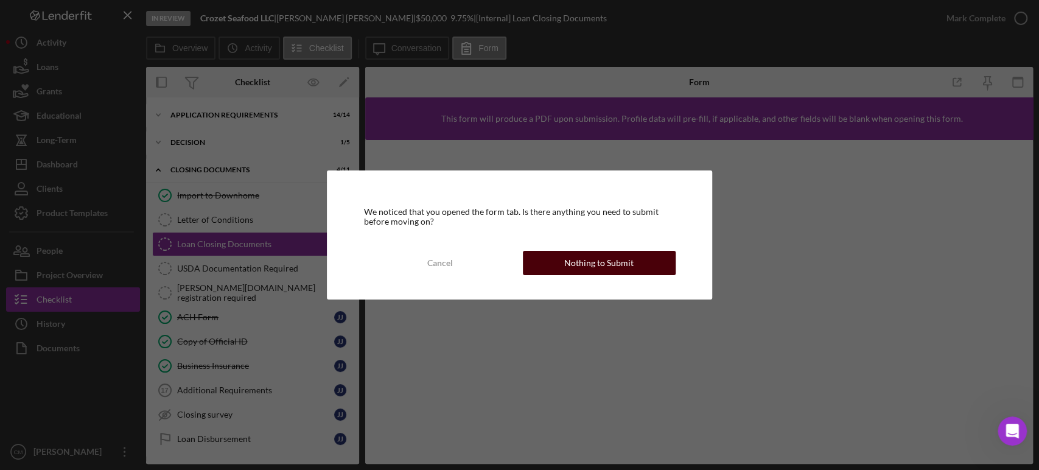
click at [569, 261] on div "Nothing to Submit" at bounding box center [598, 263] width 69 height 24
